Goal: Navigation & Orientation: Find specific page/section

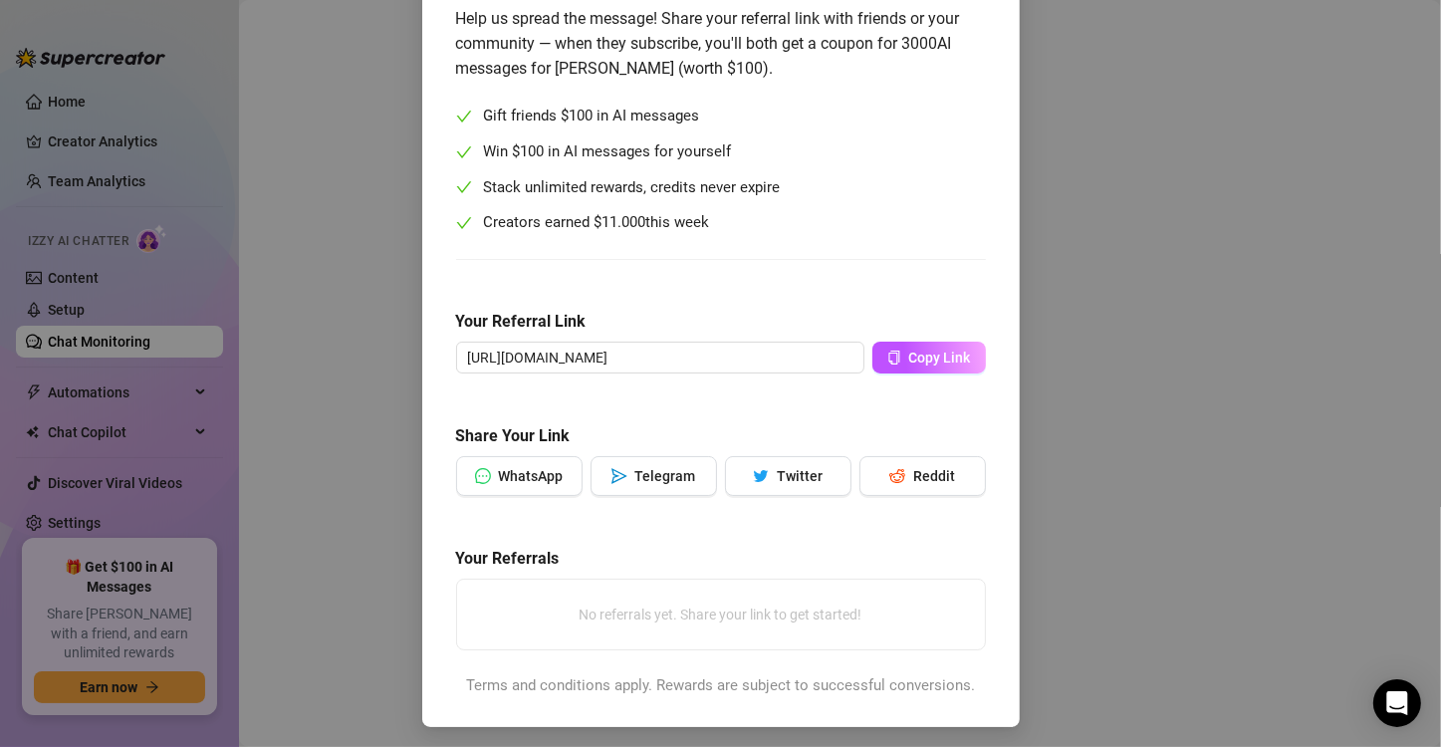
scroll to position [158, 0]
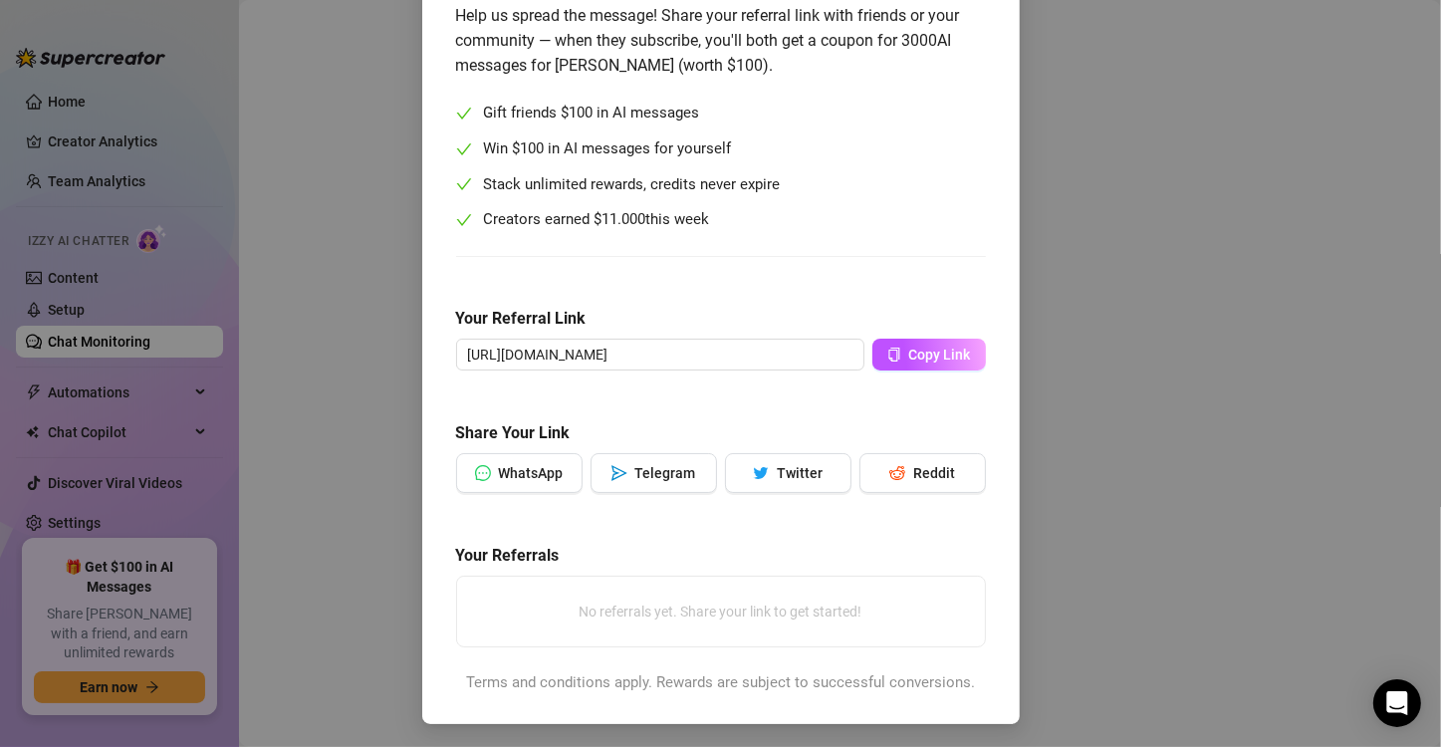
click at [318, 487] on div "Give $100, Earn $100 Help us spread the message! Share your referral link with …" at bounding box center [720, 373] width 1441 height 747
